Goal: Use online tool/utility: Utilize a website feature to perform a specific function

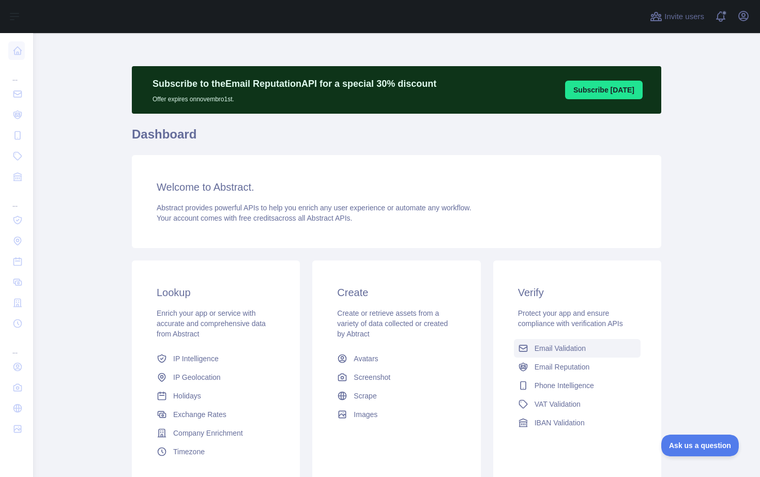
click at [566, 348] on span "Email Validation" at bounding box center [560, 348] width 51 height 10
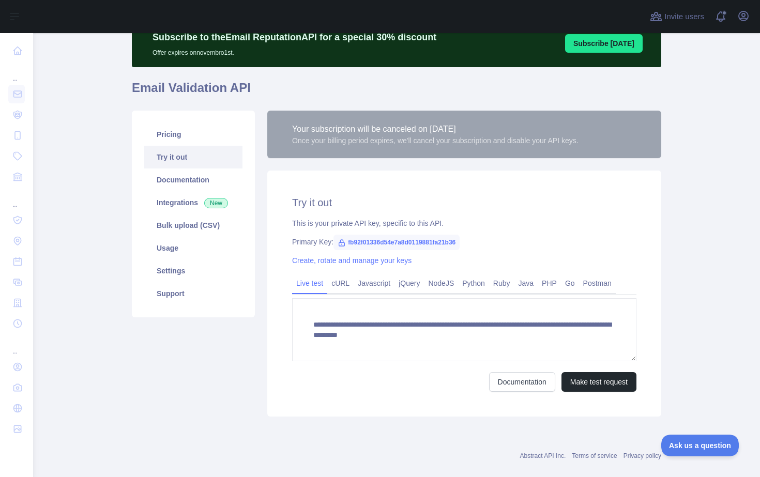
scroll to position [48, 0]
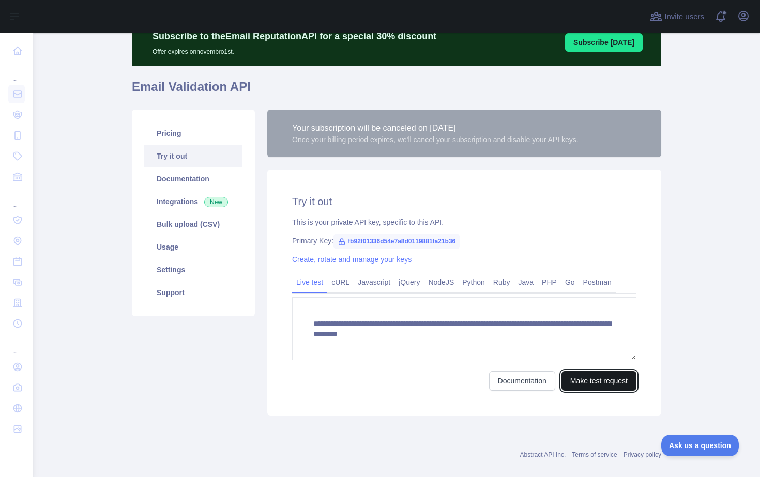
click at [597, 378] on button "Make test request" at bounding box center [599, 381] width 75 height 20
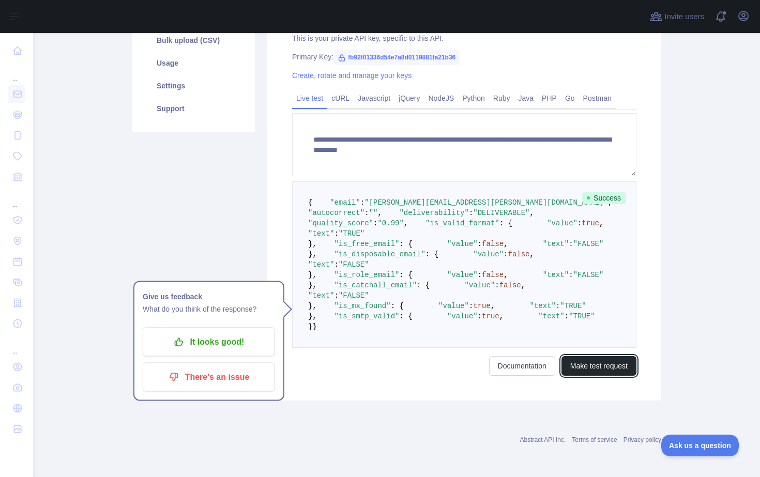
scroll to position [279, 0]
drag, startPoint x: 418, startPoint y: 208, endPoint x: 338, endPoint y: 208, distance: 80.2
click at [338, 208] on pre "{ "email" : "[PERSON_NAME][EMAIL_ADDRESS][PERSON_NAME][DOMAIN_NAME]" , "autocor…" at bounding box center [464, 265] width 344 height 167
drag, startPoint x: 408, startPoint y: 248, endPoint x: 345, endPoint y: 247, distance: 62.6
click at [345, 247] on pre "{ "email" : "[PERSON_NAME][EMAIL_ADDRESS][PERSON_NAME][DOMAIN_NAME]" , "autocor…" at bounding box center [464, 265] width 344 height 167
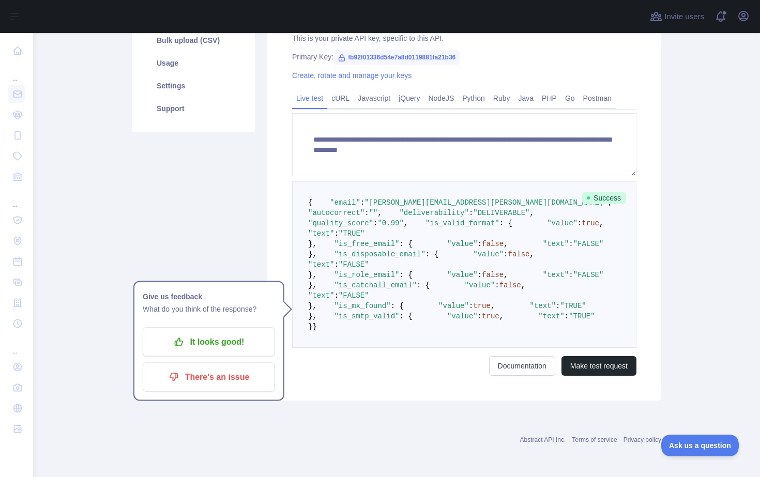
click at [417, 267] on pre "{ "email" : "[PERSON_NAME][EMAIL_ADDRESS][PERSON_NAME][DOMAIN_NAME]" , "autocor…" at bounding box center [464, 265] width 344 height 167
drag, startPoint x: 429, startPoint y: 276, endPoint x: 378, endPoint y: 275, distance: 51.7
click at [377, 259] on span ""is_disposable_email" : {" at bounding box center [378, 254] width 122 height 8
click at [413, 259] on span ""is_disposable_email"" at bounding box center [379, 254] width 91 height 8
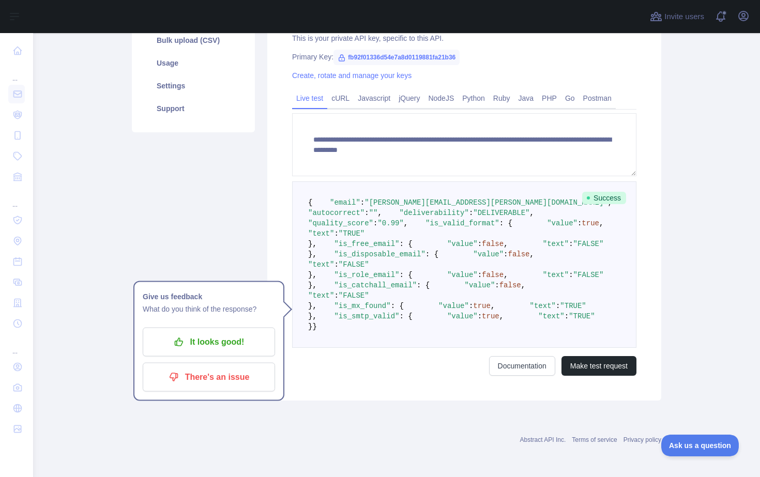
scroll to position [305, 0]
drag, startPoint x: 330, startPoint y: 263, endPoint x: 460, endPoint y: 263, distance: 129.8
click at [460, 263] on pre "{ "email" : "[PERSON_NAME][EMAIL_ADDRESS][PERSON_NAME][DOMAIN_NAME]" , "autocor…" at bounding box center [464, 265] width 344 height 167
click at [424, 280] on pre "{ "email" : "[PERSON_NAME][EMAIL_ADDRESS][PERSON_NAME][DOMAIN_NAME]" , "autocor…" at bounding box center [464, 265] width 344 height 167
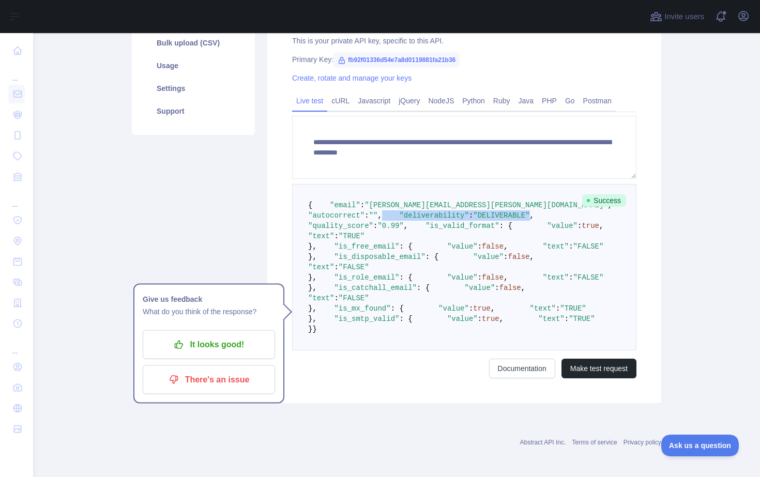
drag, startPoint x: 463, startPoint y: 235, endPoint x: 300, endPoint y: 234, distance: 162.4
click at [300, 234] on pre "{ "email" : "[PERSON_NAME][EMAIL_ADDRESS][PERSON_NAME][DOMAIN_NAME]" , "autocor…" at bounding box center [464, 267] width 344 height 167
drag, startPoint x: 463, startPoint y: 238, endPoint x: 314, endPoint y: 231, distance: 149.1
click at [314, 231] on pre "{ "email" : "[PERSON_NAME][EMAIL_ADDRESS][PERSON_NAME][DOMAIN_NAME]" , "autocor…" at bounding box center [464, 267] width 344 height 167
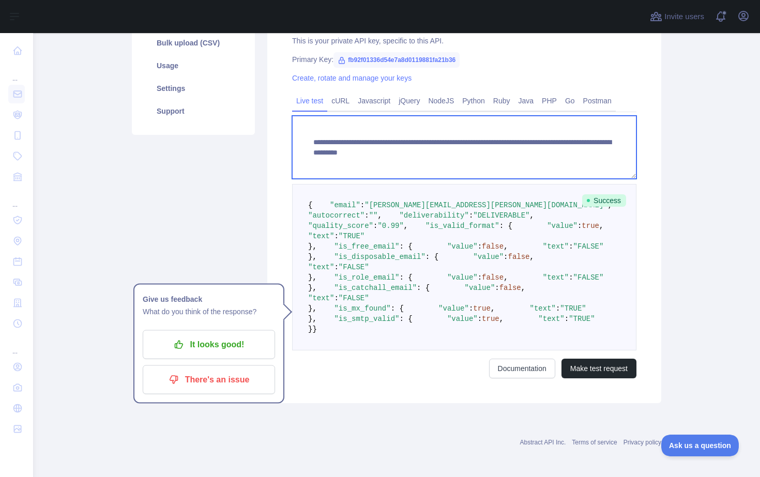
click at [546, 151] on textarea "**********" at bounding box center [464, 147] width 344 height 63
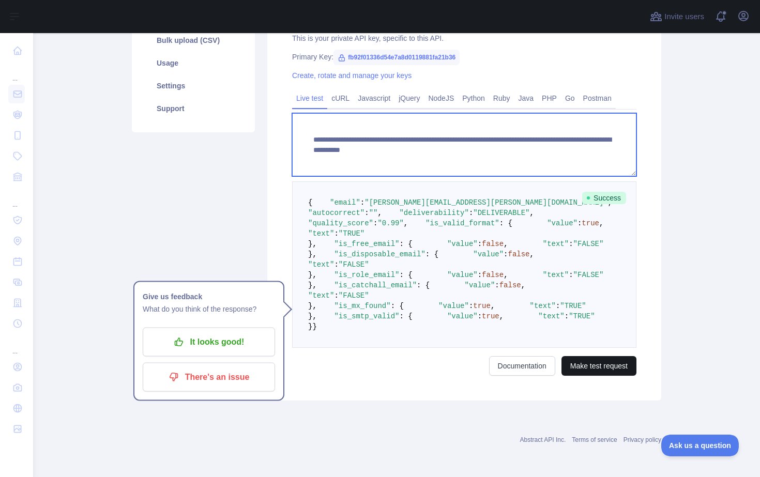
type textarea "**********"
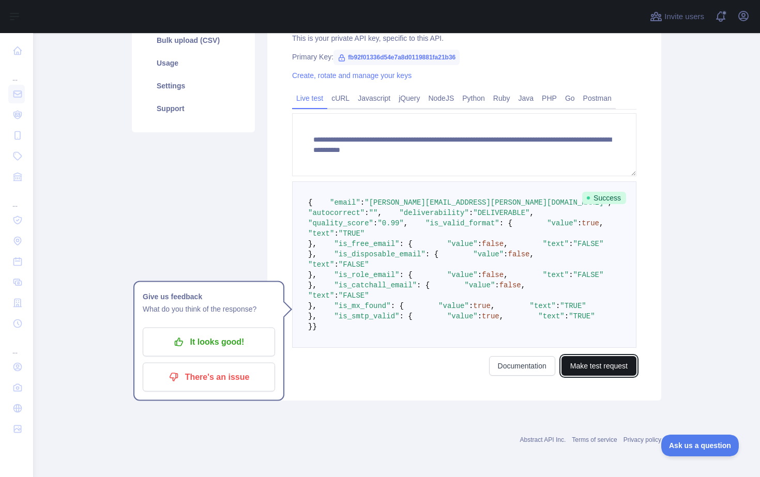
click at [614, 376] on button "Make test request" at bounding box center [599, 366] width 75 height 20
drag, startPoint x: 464, startPoint y: 181, endPoint x: 404, endPoint y: 181, distance: 59.5
click at [473, 209] on span ""UNDELIVERABLE"" at bounding box center [505, 213] width 65 height 8
drag, startPoint x: 409, startPoint y: 202, endPoint x: 358, endPoint y: 202, distance: 50.7
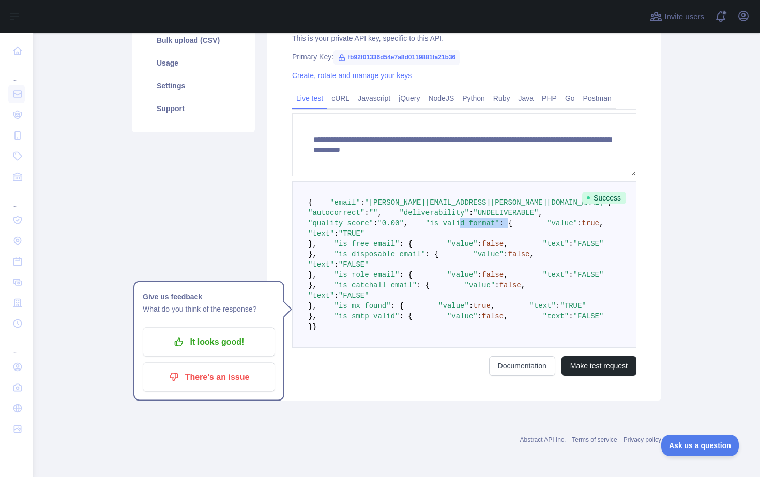
click at [408, 219] on span ""is_valid_format" : {" at bounding box center [460, 223] width 104 height 8
drag, startPoint x: 473, startPoint y: 180, endPoint x: 417, endPoint y: 180, distance: 55.3
click at [417, 209] on span ""deliverability" : "UNDELIVERABLE" ," at bounding box center [462, 213] width 161 height 8
click at [473, 209] on span ""UNDELIVERABLE"" at bounding box center [505, 213] width 65 height 8
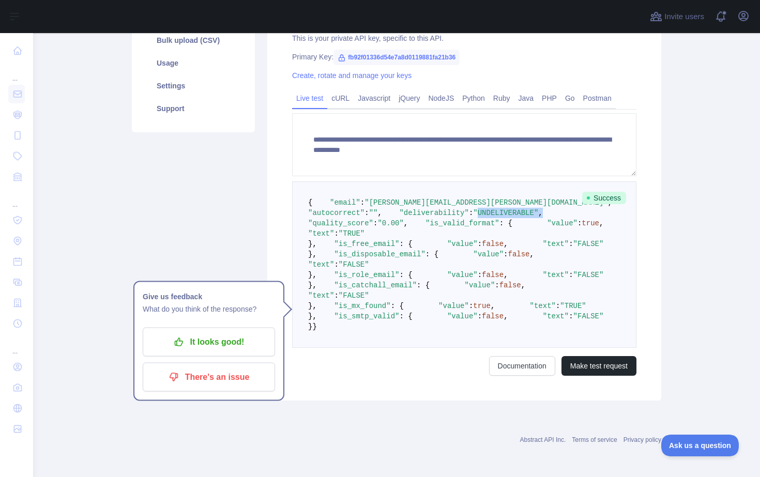
drag, startPoint x: 407, startPoint y: 189, endPoint x: 474, endPoint y: 189, distance: 66.7
click at [474, 189] on pre "{ "email" : "[PERSON_NAME][EMAIL_ADDRESS][PERSON_NAME][DOMAIN_NAME]" , "autocor…" at bounding box center [464, 265] width 344 height 167
click at [477, 190] on pre "{ "email" : "[PERSON_NAME][EMAIL_ADDRESS][PERSON_NAME][DOMAIN_NAME]" , "autocor…" at bounding box center [464, 265] width 344 height 167
drag, startPoint x: 468, startPoint y: 190, endPoint x: 393, endPoint y: 190, distance: 75.0
click at [395, 209] on span ""deliverability" : "UNDELIVERABLE" ," at bounding box center [462, 213] width 161 height 8
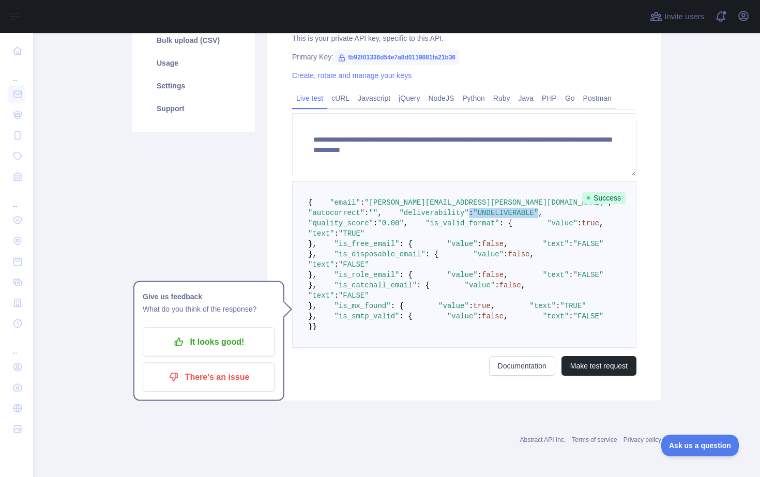
scroll to position [0, 0]
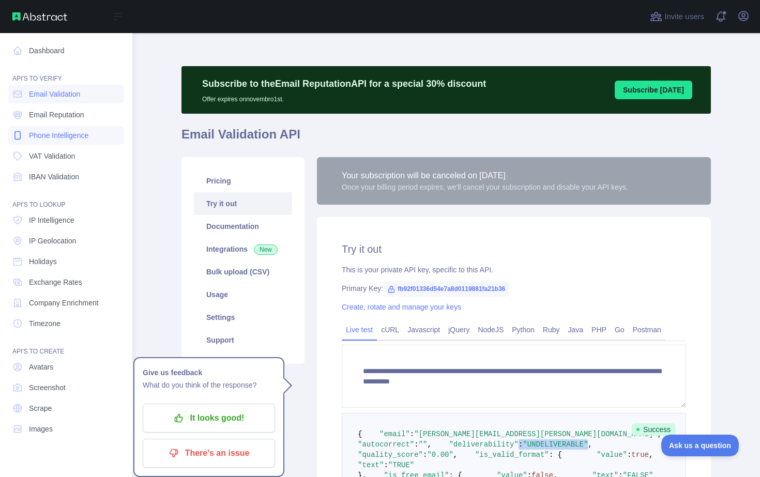
click at [75, 140] on span "Phone Intelligence" at bounding box center [58, 135] width 59 height 10
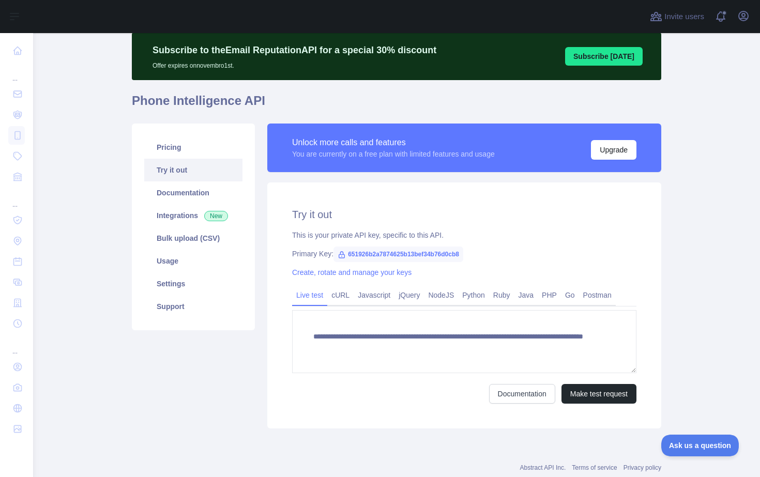
scroll to position [36, 0]
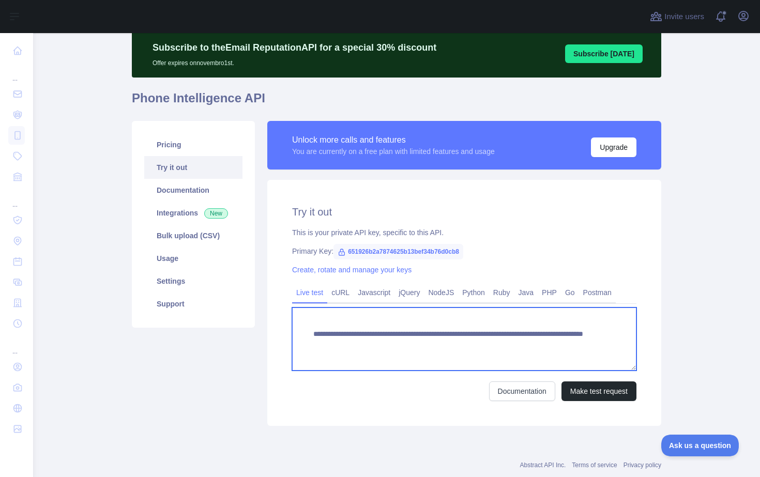
click at [550, 355] on textarea "**********" at bounding box center [464, 339] width 344 height 63
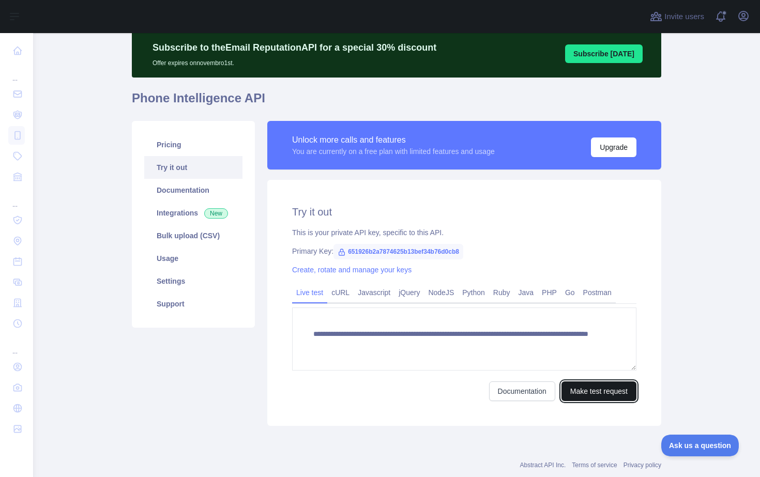
click at [599, 388] on button "Make test request" at bounding box center [599, 392] width 75 height 20
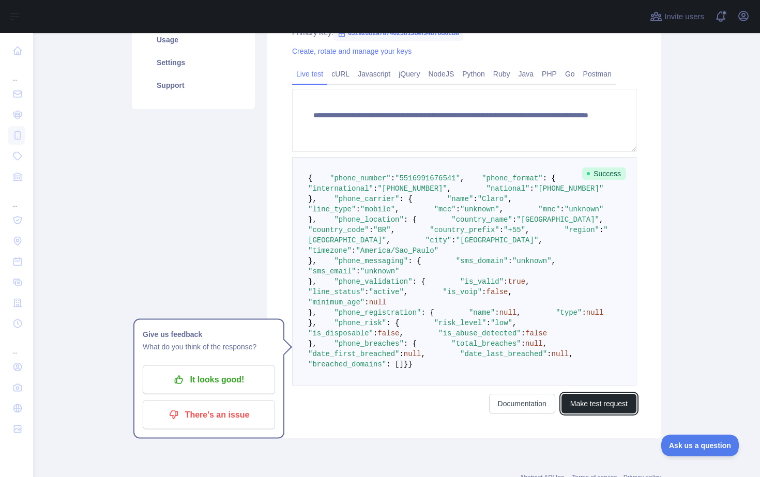
scroll to position [257, 0]
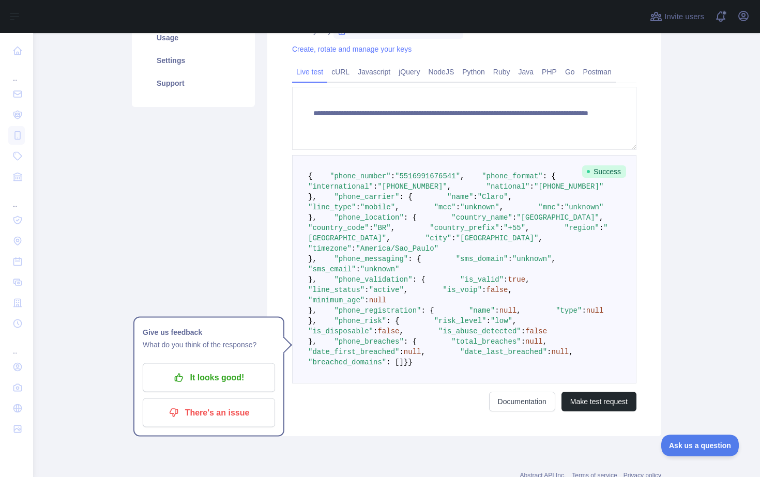
drag, startPoint x: 482, startPoint y: 218, endPoint x: 375, endPoint y: 217, distance: 107.1
click at [375, 217] on pre "{ "phone_number" : "[PHONE_NUMBER]" , "phone_format" : { "international" : "[PH…" at bounding box center [464, 269] width 344 height 229
click at [488, 228] on pre "{ "phone_number" : "[PHONE_NUMBER]" , "phone_format" : { "international" : "[PH…" at bounding box center [464, 269] width 344 height 229
drag, startPoint x: 510, startPoint y: 208, endPoint x: 411, endPoint y: 207, distance: 98.8
click at [411, 207] on pre "{ "phone_number" : "[PHONE_NUMBER]" , "phone_format" : { "international" : "[PH…" at bounding box center [464, 269] width 344 height 229
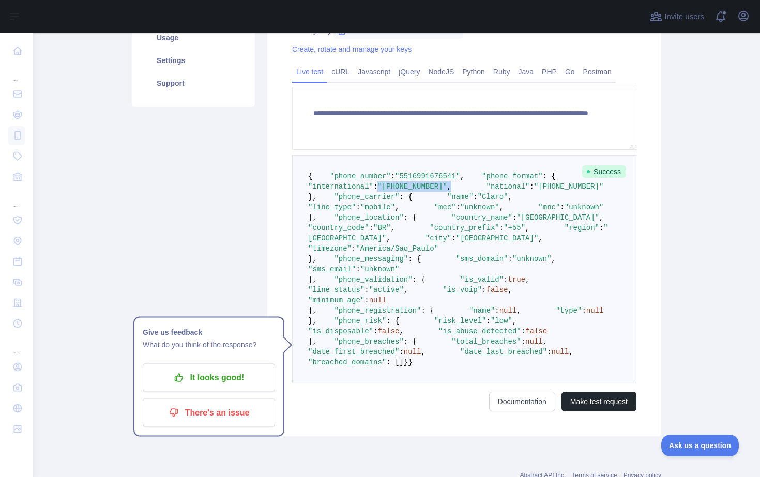
drag, startPoint x: 485, startPoint y: 220, endPoint x: 386, endPoint y: 219, distance: 98.8
click at [386, 219] on pre "{ "phone_number" : "[PHONE_NUMBER]" , "phone_format" : { "international" : "[PH…" at bounding box center [464, 269] width 344 height 229
click at [448, 242] on pre "{ "phone_number" : "[PHONE_NUMBER]" , "phone_format" : { "international" : "[PH…" at bounding box center [464, 269] width 344 height 229
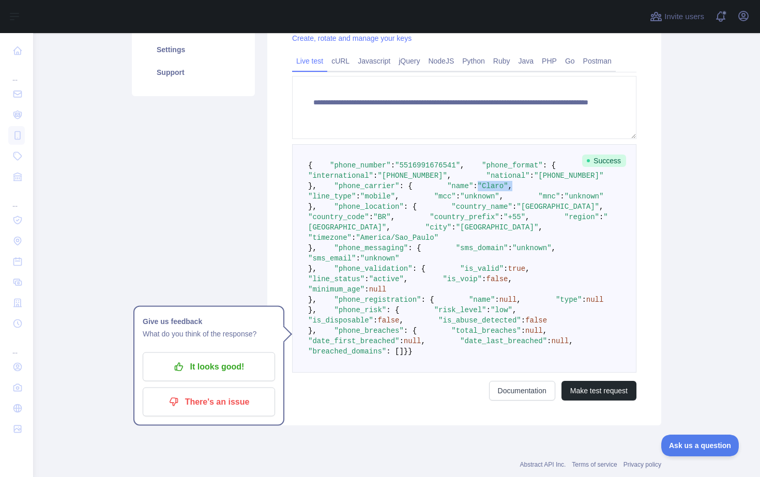
drag, startPoint x: 423, startPoint y: 236, endPoint x: 366, endPoint y: 236, distance: 56.9
click at [366, 236] on pre "{ "phone_number" : "[PHONE_NUMBER]" , "phone_format" : { "international" : "[PH…" at bounding box center [464, 258] width 344 height 229
click at [479, 238] on pre "{ "phone_number" : "[PHONE_NUMBER]" , "phone_format" : { "international" : "[PH…" at bounding box center [464, 258] width 344 height 229
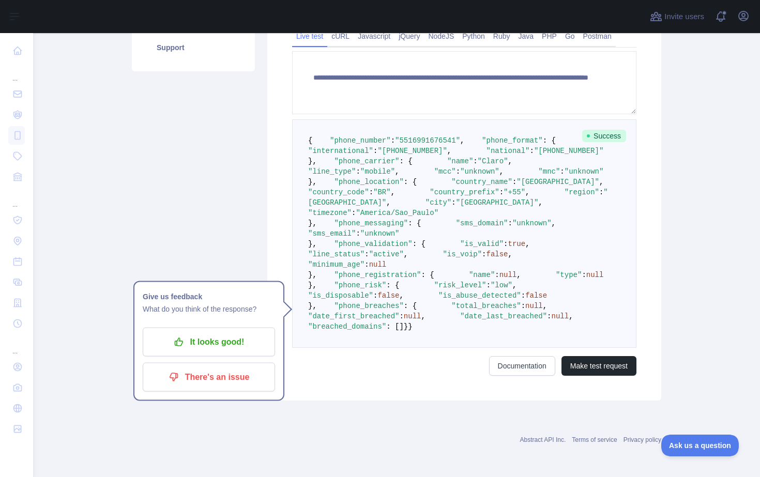
scroll to position [322, 0]
drag, startPoint x: 456, startPoint y: 244, endPoint x: 418, endPoint y: 244, distance: 37.8
click at [419, 244] on pre "{ "phone_number" : "[PHONE_NUMBER]" , "phone_format" : { "international" : "[PH…" at bounding box center [464, 233] width 344 height 229
drag, startPoint x: 453, startPoint y: 314, endPoint x: 398, endPoint y: 314, distance: 54.8
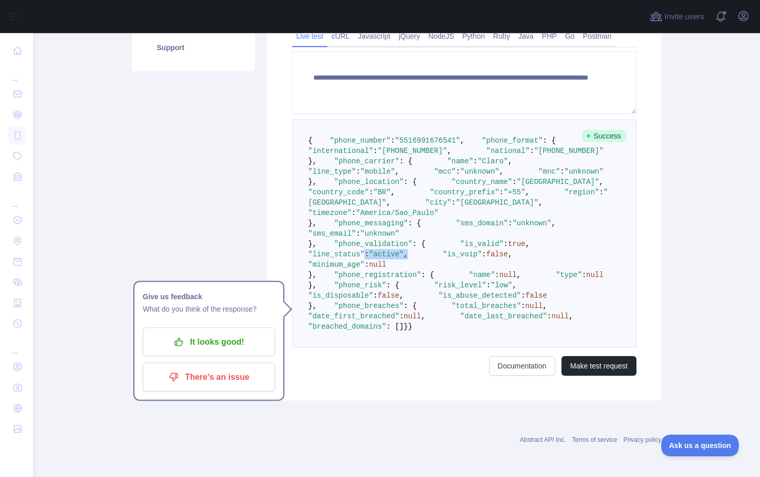
click at [398, 314] on pre "{ "phone_number" : "[PHONE_NUMBER]" , "phone_format" : { "international" : "[PH…" at bounding box center [464, 233] width 344 height 229
click at [449, 315] on pre "{ "phone_number" : "[PHONE_NUMBER]" , "phone_format" : { "international" : "[PH…" at bounding box center [464, 233] width 344 height 229
drag, startPoint x: 449, startPoint y: 315, endPoint x: 351, endPoint y: 305, distance: 98.2
click at [350, 305] on pre "{ "phone_number" : "[PHONE_NUMBER]" , "phone_format" : { "international" : "[PH…" at bounding box center [464, 233] width 344 height 229
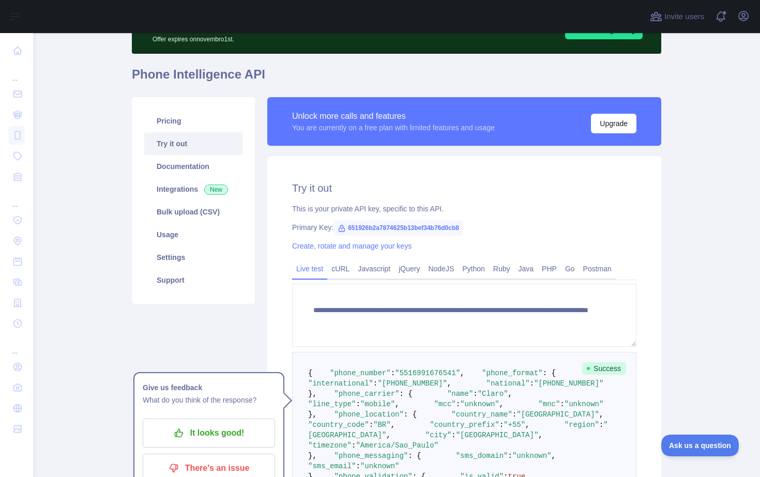
scroll to position [75, 0]
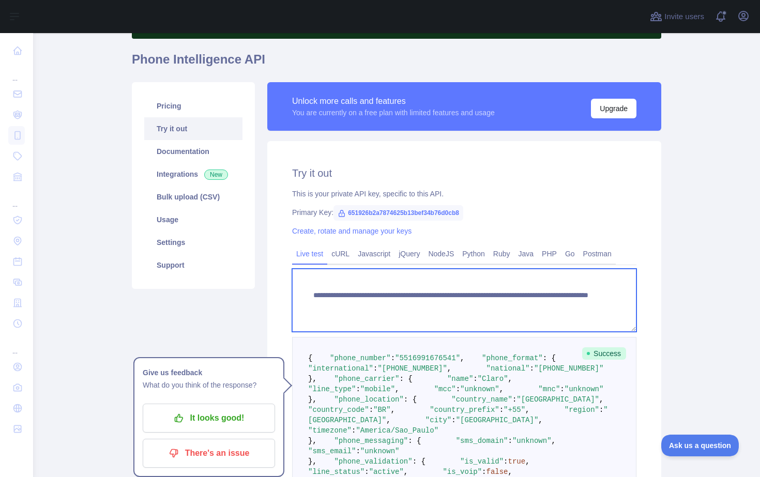
click at [565, 306] on textarea "**********" at bounding box center [464, 300] width 344 height 63
click at [593, 306] on textarea "**********" at bounding box center [464, 300] width 344 height 63
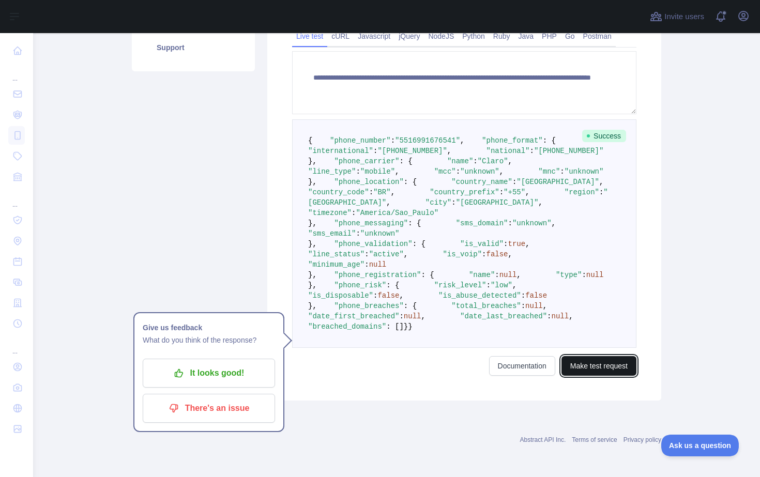
click at [597, 366] on button "Make test request" at bounding box center [599, 366] width 75 height 20
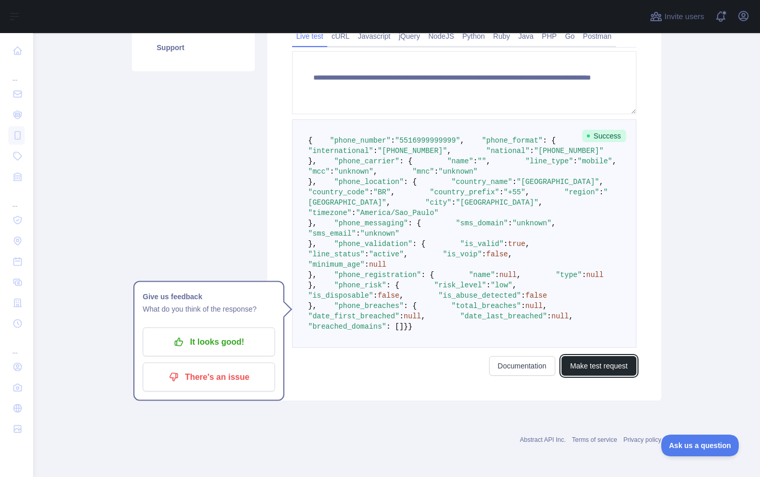
scroll to position [391, 0]
drag, startPoint x: 454, startPoint y: 313, endPoint x: 355, endPoint y: 296, distance: 99.6
click at [355, 296] on pre "{ "phone_number" : "[PHONE_NUMBER]" , "phone_format" : { "international" : "[PH…" at bounding box center [464, 233] width 344 height 229
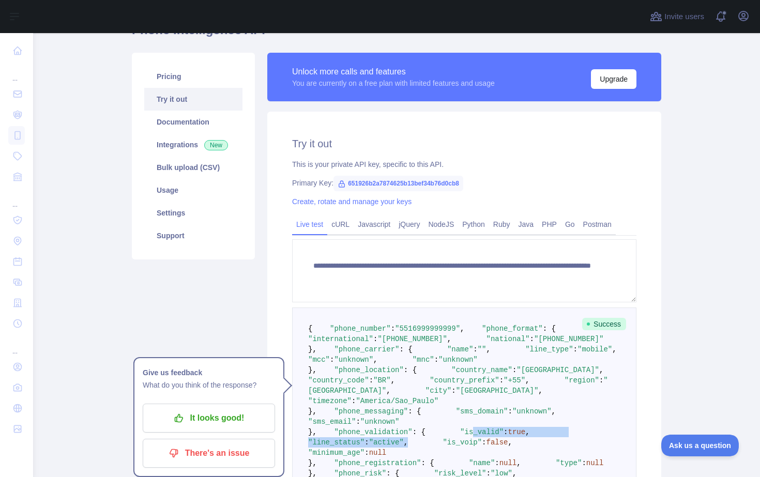
scroll to position [7, 0]
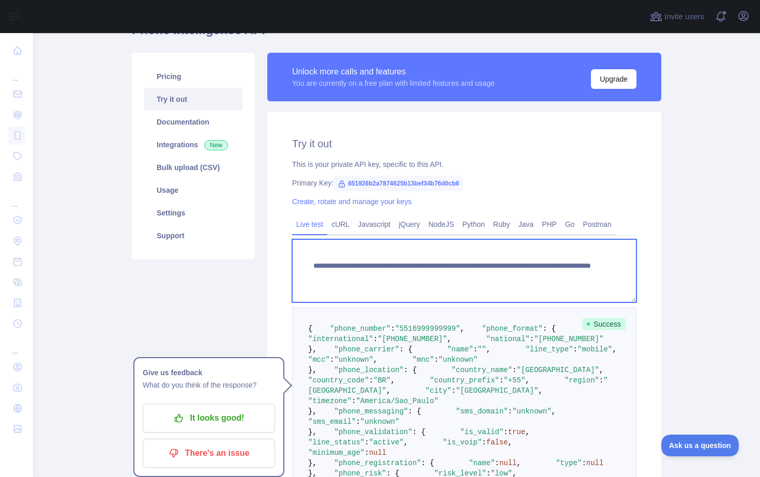
click at [563, 269] on textarea "**********" at bounding box center [464, 270] width 344 height 63
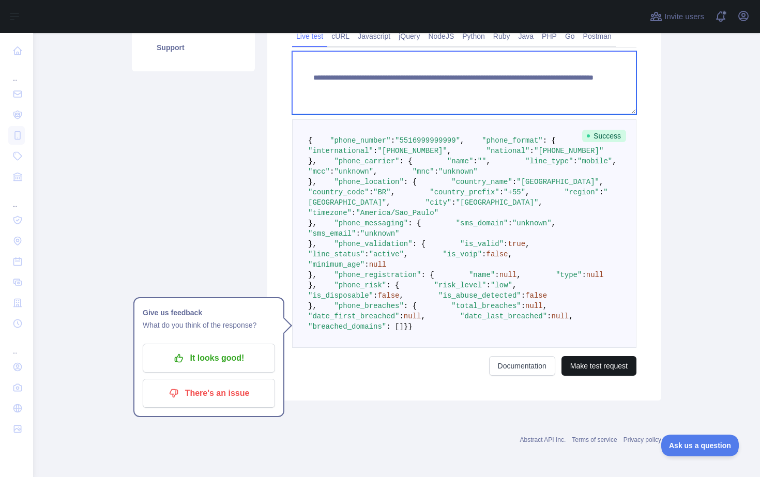
type textarea "**********"
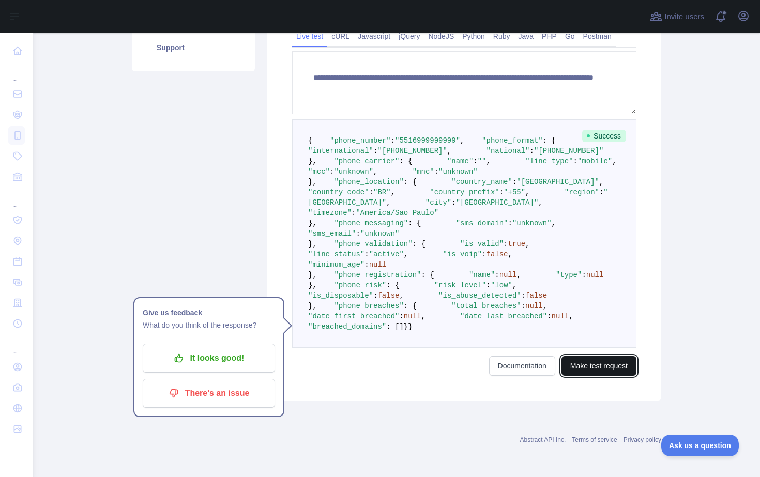
click at [582, 376] on button "Make test request" at bounding box center [599, 366] width 75 height 20
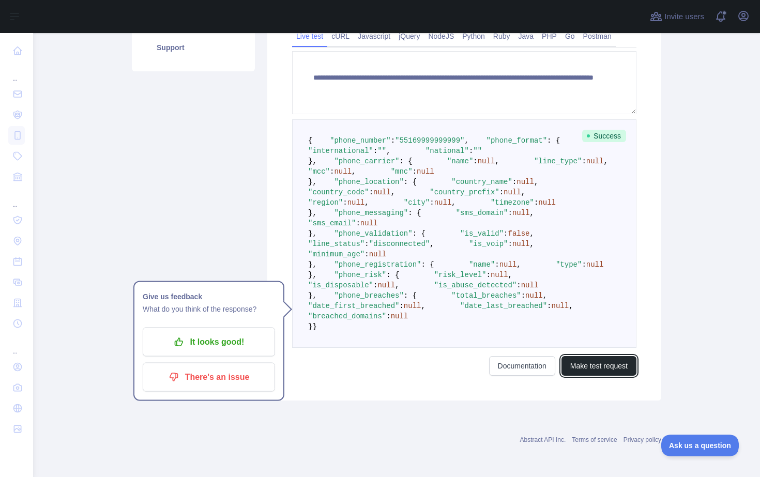
scroll to position [413, 0]
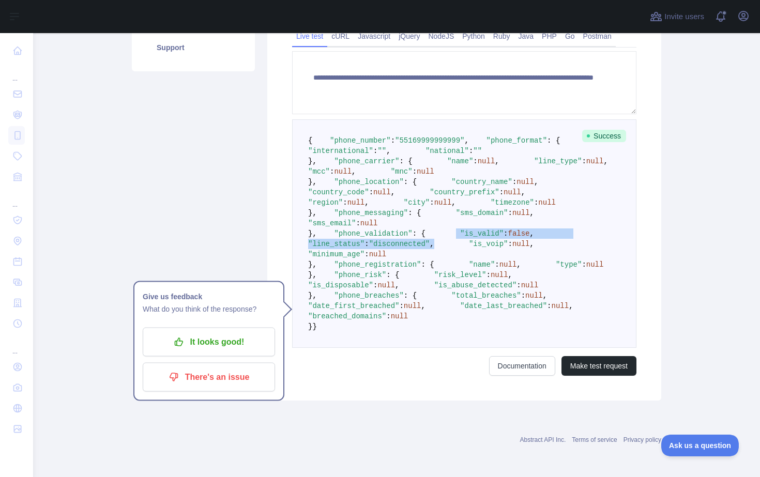
drag, startPoint x: 477, startPoint y: 292, endPoint x: 338, endPoint y: 279, distance: 139.2
click at [338, 279] on pre "{ "phone_number" : "[PHONE_NUMBER]" , "phone_format" : { "international" : "" ,…" at bounding box center [464, 233] width 344 height 229
